Goal: Information Seeking & Learning: Learn about a topic

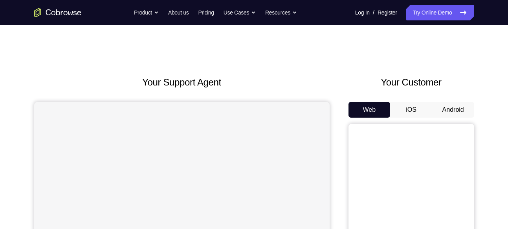
click at [438, 104] on button "Android" at bounding box center [453, 110] width 42 height 16
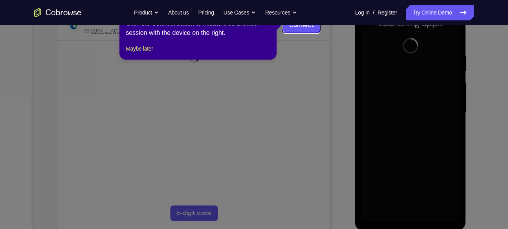
scroll to position [131, 0]
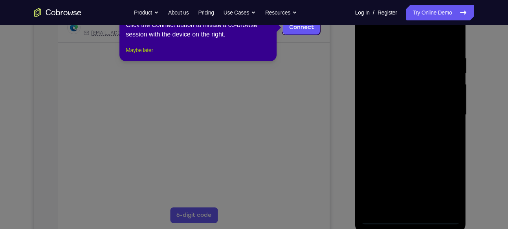
drag, startPoint x: 158, startPoint y: 60, endPoint x: 267, endPoint y: 140, distance: 135.1
click at [153, 55] on button "Maybe later" at bounding box center [139, 50] width 27 height 9
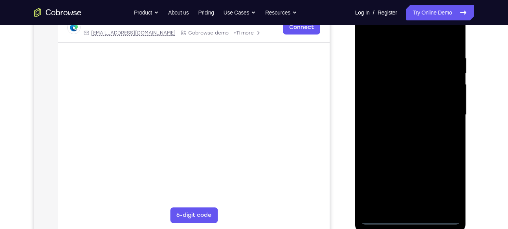
click at [411, 220] on div at bounding box center [410, 115] width 99 height 220
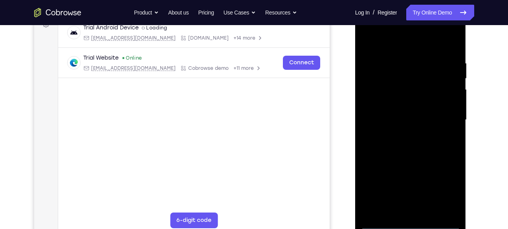
scroll to position [125, 0]
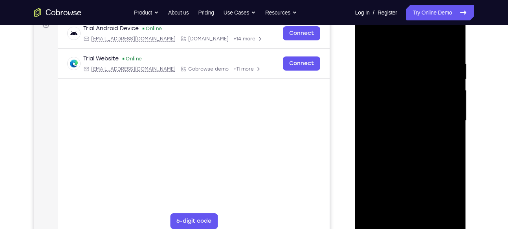
click at [447, 195] on div at bounding box center [410, 121] width 99 height 220
click at [417, 48] on div at bounding box center [410, 121] width 99 height 220
click at [443, 114] on div at bounding box center [410, 121] width 99 height 220
click at [404, 135] on div at bounding box center [410, 121] width 99 height 220
click at [411, 116] on div at bounding box center [410, 121] width 99 height 220
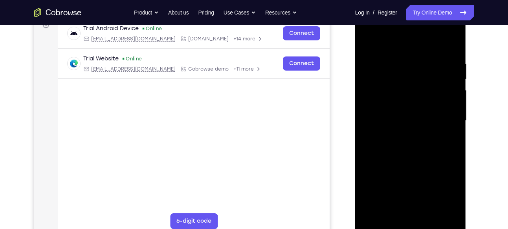
click at [416, 98] on div at bounding box center [410, 121] width 99 height 220
click at [408, 120] on div at bounding box center [410, 121] width 99 height 220
click at [408, 141] on div at bounding box center [410, 121] width 99 height 220
click at [408, 146] on div at bounding box center [410, 121] width 99 height 220
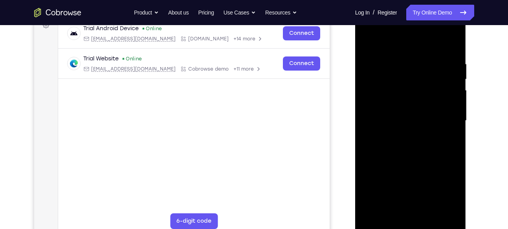
click at [403, 142] on div at bounding box center [410, 121] width 99 height 220
drag, startPoint x: 418, startPoint y: 49, endPoint x: 418, endPoint y: 18, distance: 31.0
click at [418, 18] on div at bounding box center [410, 121] width 99 height 220
click at [412, 115] on div at bounding box center [410, 121] width 99 height 220
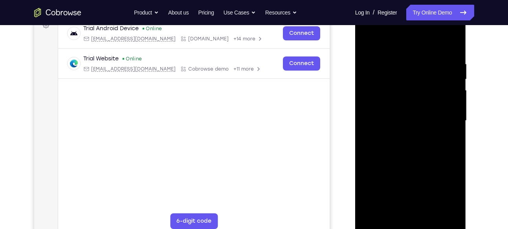
click at [412, 115] on div at bounding box center [410, 121] width 99 height 220
click at [408, 141] on div at bounding box center [410, 121] width 99 height 220
click at [433, 114] on div at bounding box center [410, 121] width 99 height 220
click at [448, 88] on div at bounding box center [410, 121] width 99 height 220
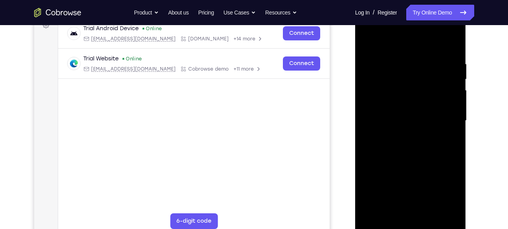
click at [405, 104] on div at bounding box center [410, 121] width 99 height 220
click at [422, 123] on div at bounding box center [410, 121] width 99 height 220
click at [409, 148] on div at bounding box center [410, 121] width 99 height 220
click at [406, 133] on div at bounding box center [410, 121] width 99 height 220
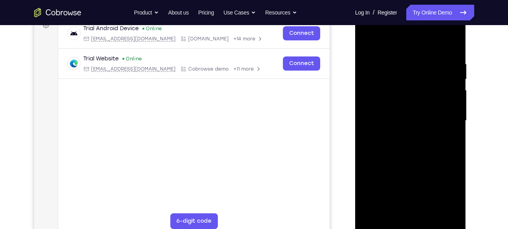
click at [410, 168] on div at bounding box center [410, 121] width 99 height 220
click at [414, 96] on div at bounding box center [410, 121] width 99 height 220
click at [365, 42] on div at bounding box center [410, 121] width 99 height 220
click at [367, 41] on div at bounding box center [410, 121] width 99 height 220
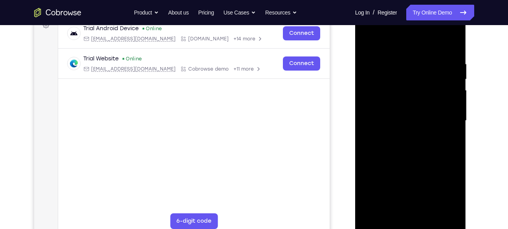
click at [425, 121] on div at bounding box center [410, 121] width 99 height 220
click at [412, 122] on div at bounding box center [410, 121] width 99 height 220
click at [413, 105] on div at bounding box center [410, 121] width 99 height 220
click at [411, 119] on div at bounding box center [410, 121] width 99 height 220
